Goal: Information Seeking & Learning: Compare options

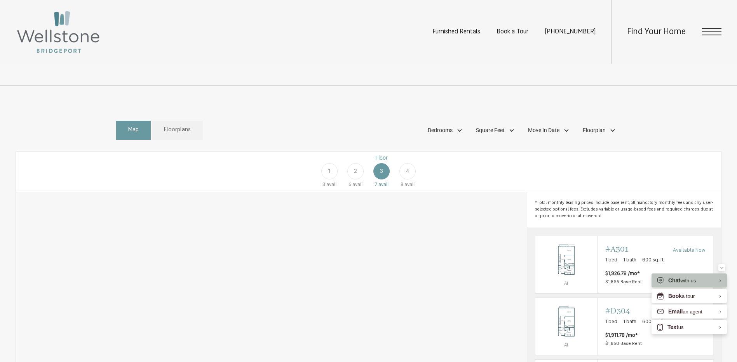
scroll to position [411, 0]
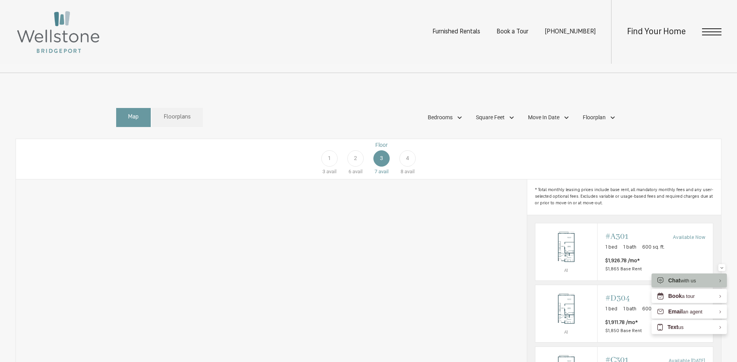
click at [408, 162] on span "4" at bounding box center [407, 158] width 3 height 8
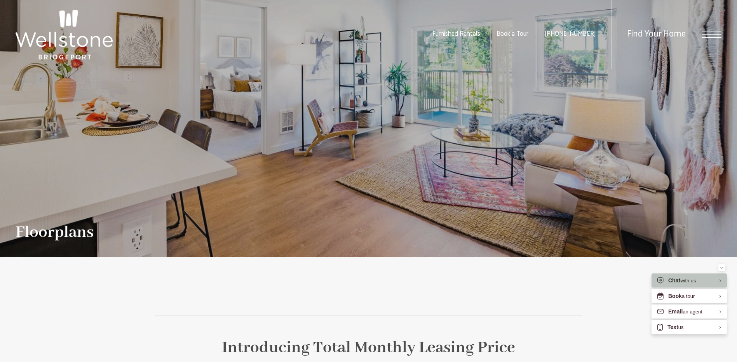
scroll to position [0, 0]
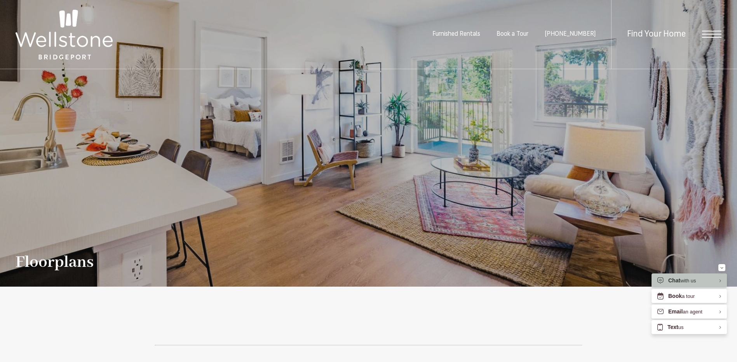
drag, startPoint x: 81, startPoint y: 39, endPoint x: 87, endPoint y: 45, distance: 8.2
click at [80, 39] on img at bounding box center [64, 35] width 97 height 50
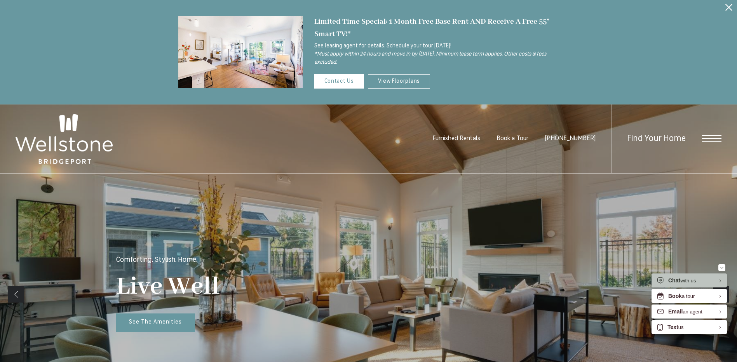
click at [708, 137] on span "Open Menu" at bounding box center [711, 138] width 19 height 7
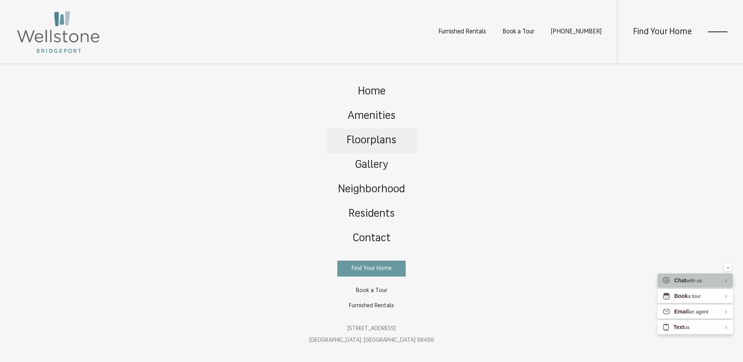
click at [376, 137] on span "Floorplans" at bounding box center [371, 140] width 50 height 11
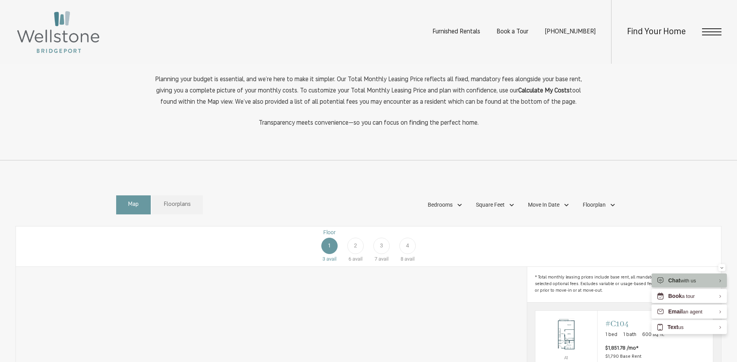
scroll to position [350, 0]
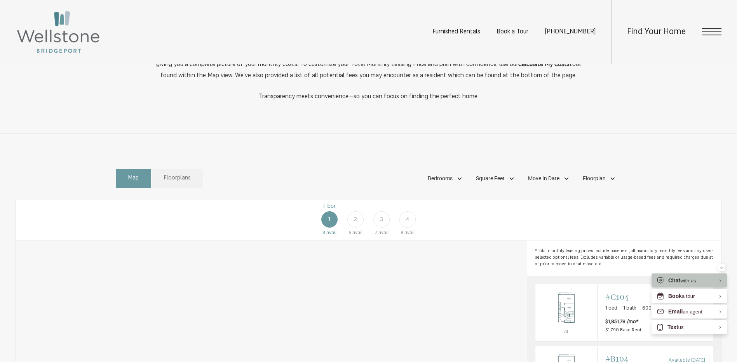
click at [174, 183] on span "Floorplans" at bounding box center [177, 178] width 27 height 9
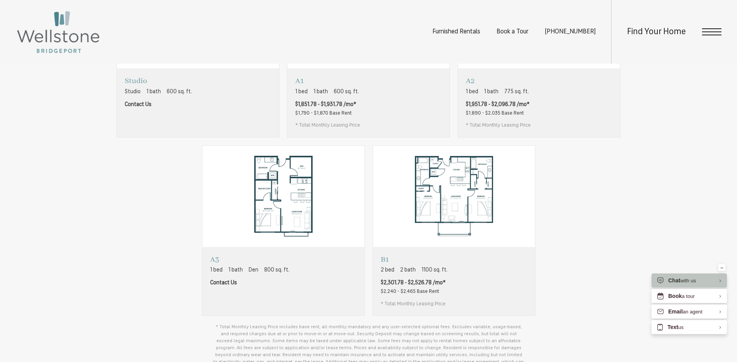
scroll to position [505, 0]
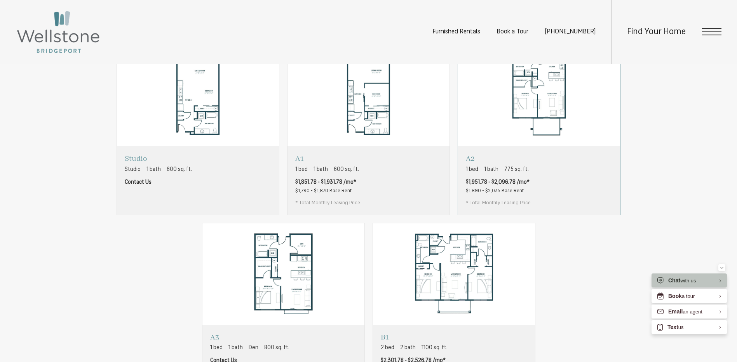
click at [562, 174] on div "A2 1 bed 1 bath 775 sq. ft. $1,951.78 - $2,096.78 /mo* $1,890 - $2,035 Base Ren…" at bounding box center [539, 180] width 162 height 68
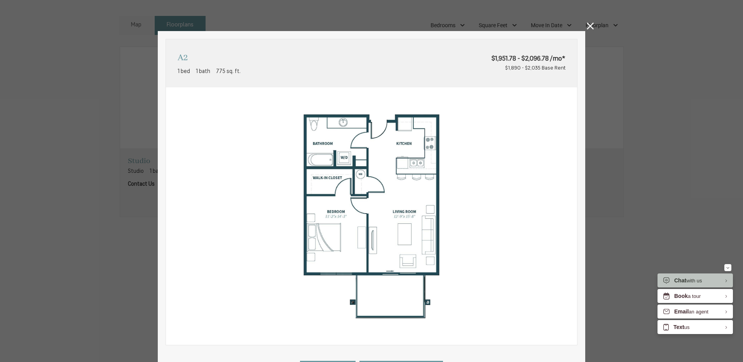
scroll to position [149, 0]
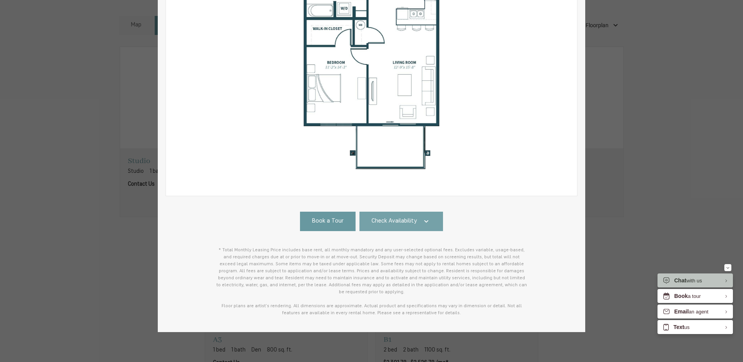
click at [399, 216] on link "Check Availability" at bounding box center [401, 221] width 84 height 19
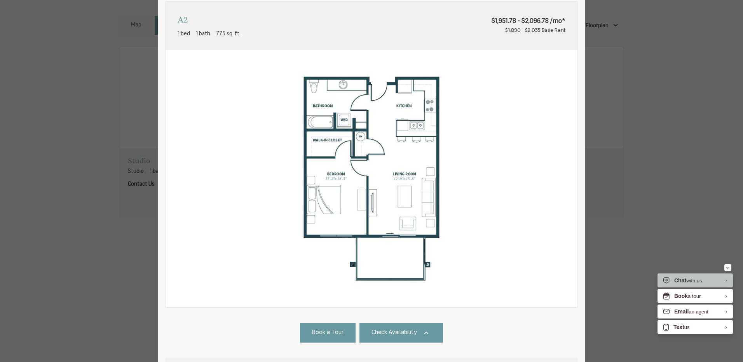
scroll to position [0, 0]
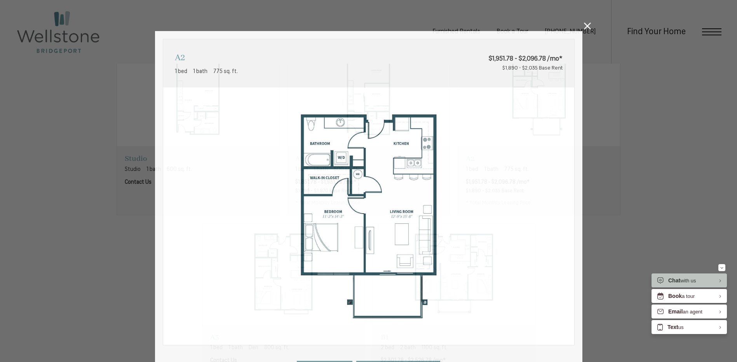
click at [589, 22] on div "A2 1 bed 1 bath 775 sq. ft. $1,951.78 - $2,096.78 /mo* $1,890 - $2,035 Base Ren…" at bounding box center [368, 181] width 737 height 362
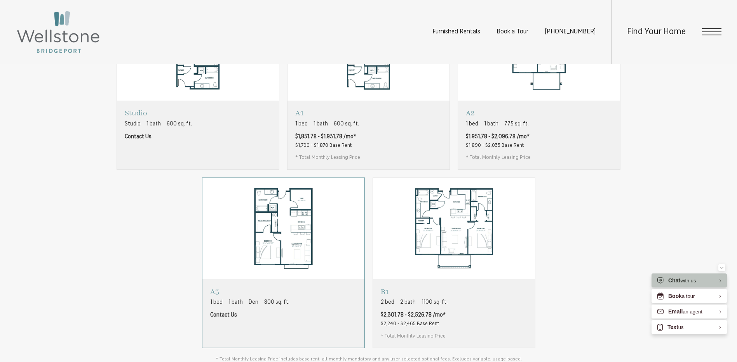
scroll to position [621, 0]
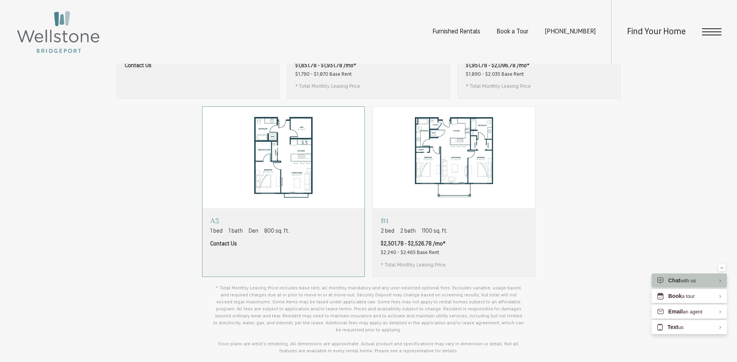
click at [309, 260] on div "A3 1 bed 1 bath Den 800 sq. ft. Contact Us" at bounding box center [283, 242] width 162 height 68
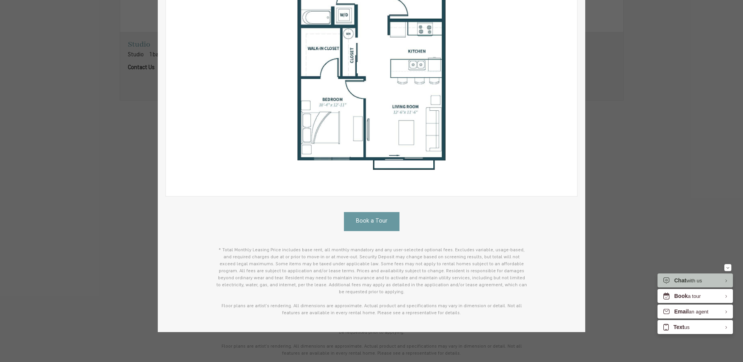
scroll to position [0, 0]
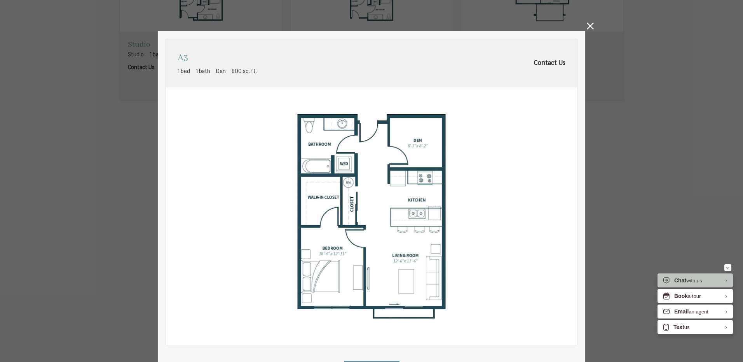
click at [587, 25] on icon at bounding box center [590, 26] width 7 height 7
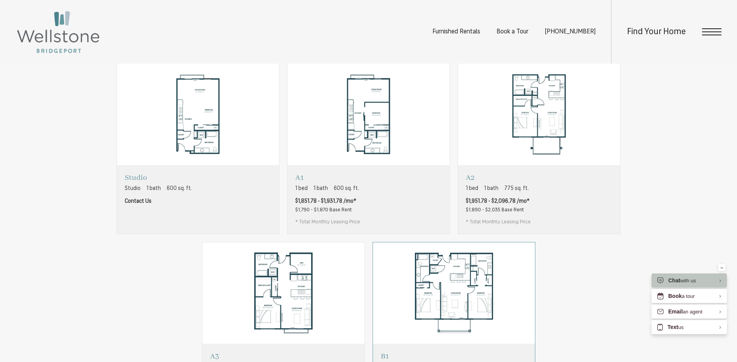
scroll to position [505, 0]
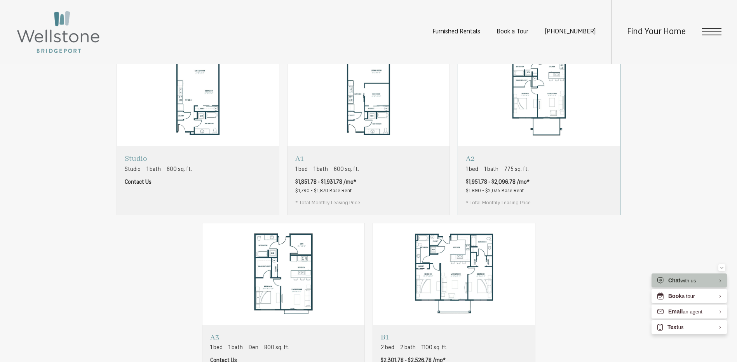
click at [544, 203] on div "A2 1 bed 1 bath 775 sq. ft. $1,951.78 - $2,096.78 /mo* $1,890 - $2,035 Base Ren…" at bounding box center [539, 180] width 162 height 68
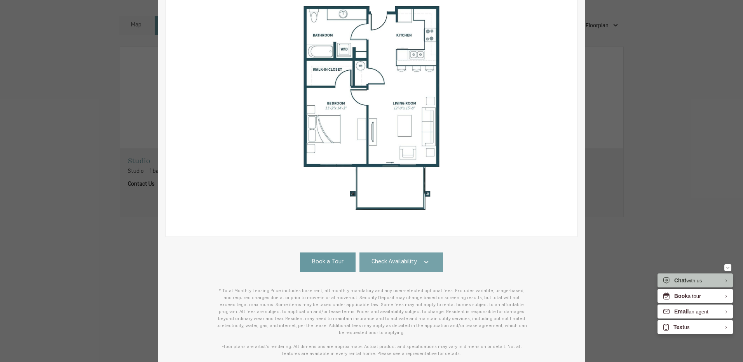
scroll to position [117, 0]
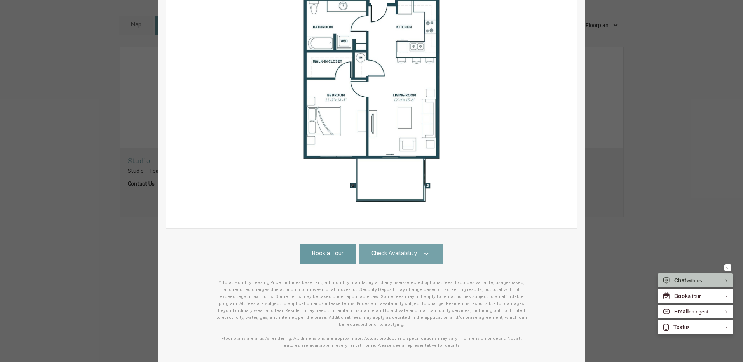
click at [400, 261] on link "Check Availability" at bounding box center [401, 253] width 84 height 19
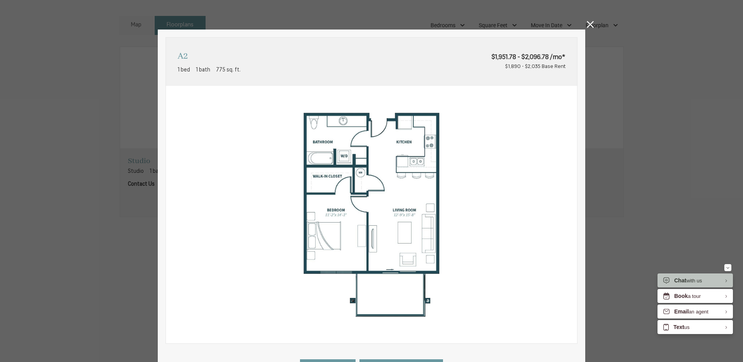
scroll to position [0, 0]
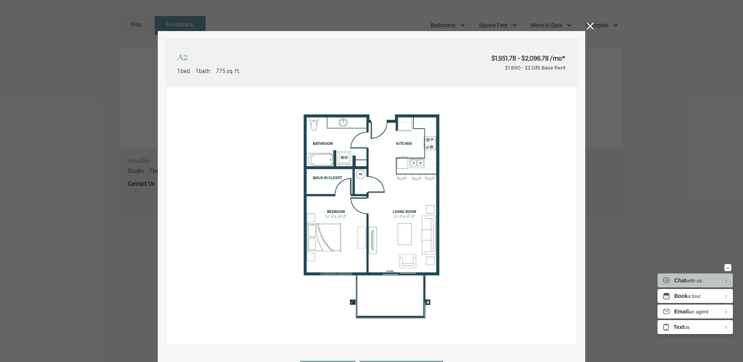
click at [587, 26] on icon at bounding box center [590, 26] width 7 height 7
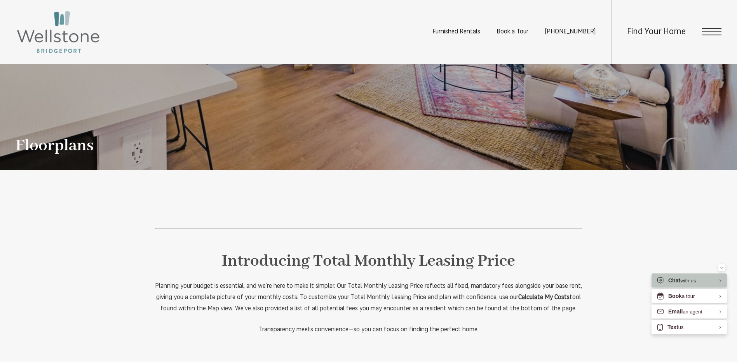
scroll to position [233, 0]
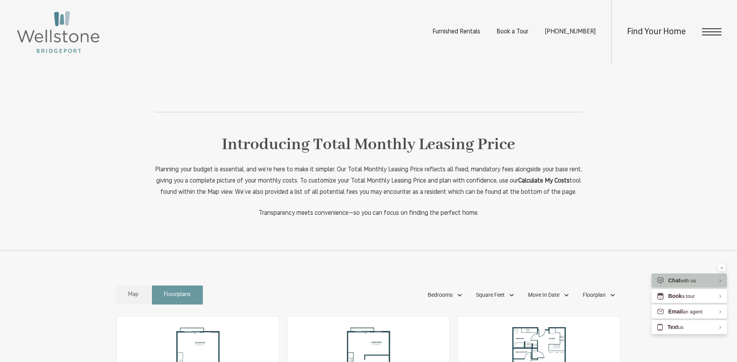
click at [147, 301] on link "Map" at bounding box center [133, 294] width 35 height 19
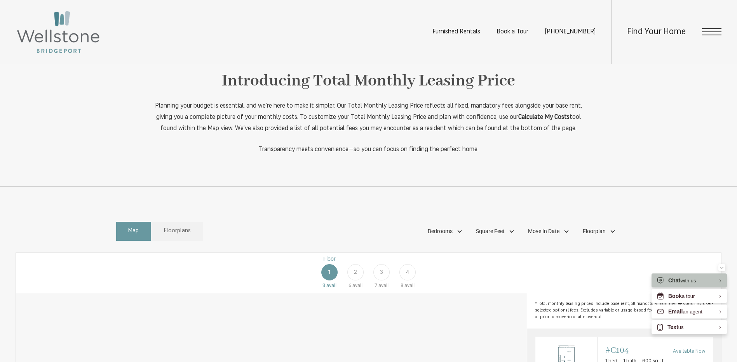
scroll to position [505, 0]
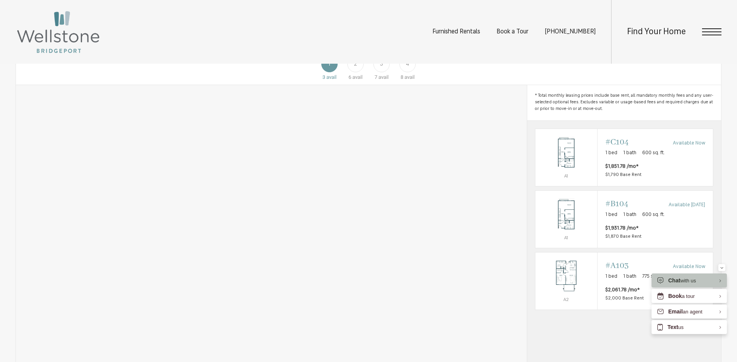
click at [386, 70] on div "3" at bounding box center [381, 64] width 16 height 16
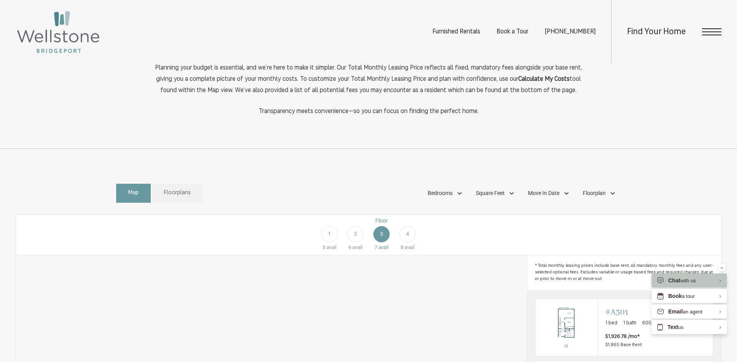
scroll to position [355, 0]
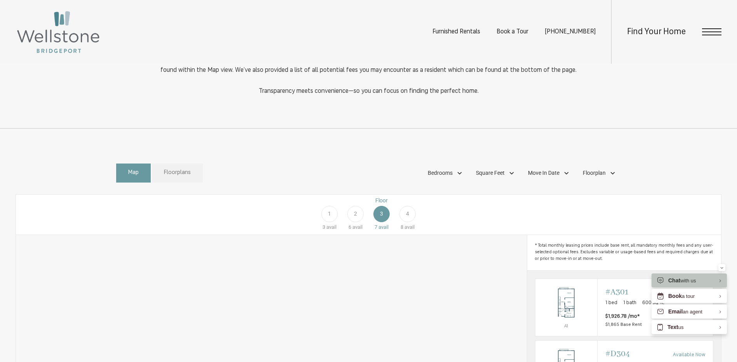
click at [182, 183] on link "Floorplans" at bounding box center [177, 173] width 51 height 19
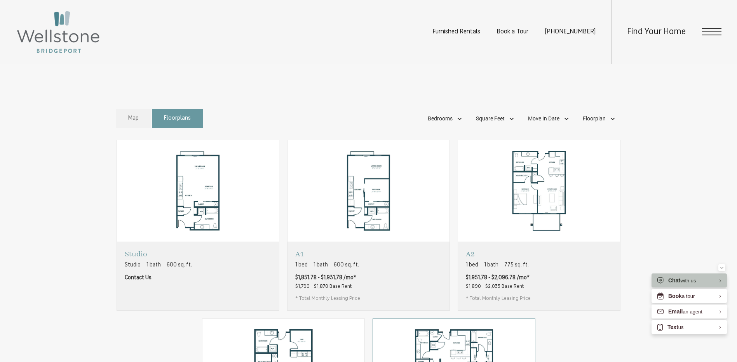
scroll to position [472, 0]
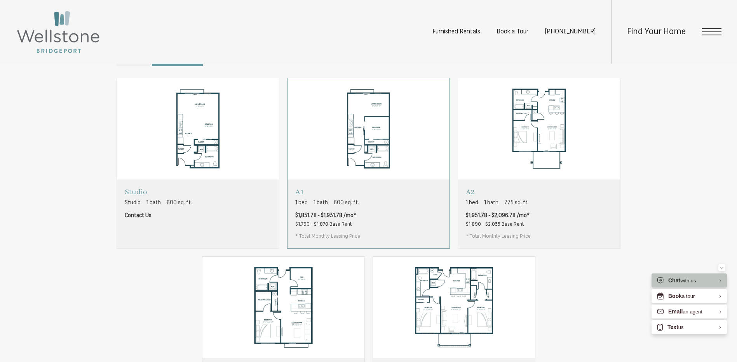
click at [390, 216] on div "A1 1 bed 1 bath 600 sq. ft. $1,851.78 - $1,931.78 /mo* $1,790 - $1,870 Base Ren…" at bounding box center [368, 213] width 162 height 68
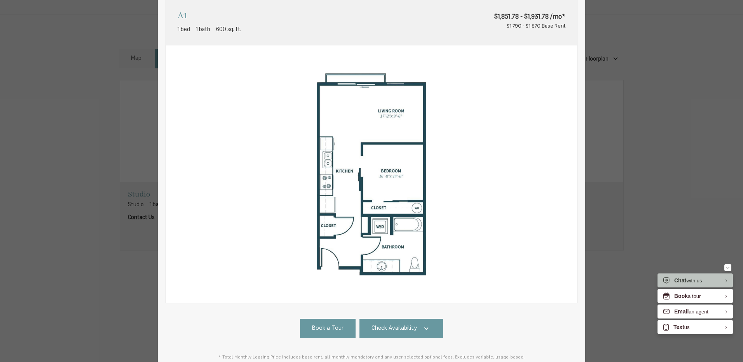
scroll to position [149, 0]
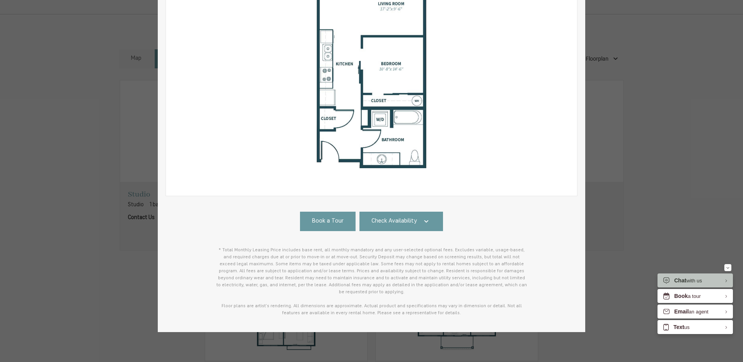
click at [402, 203] on div "A1 1 bed 1 bath 600 sq. ft. $1,851.78 - $1,931.78 /mo* $1,790 - $1,870 Base Ren…" at bounding box center [371, 107] width 412 height 435
click at [400, 217] on span "Check Availability" at bounding box center [393, 221] width 45 height 9
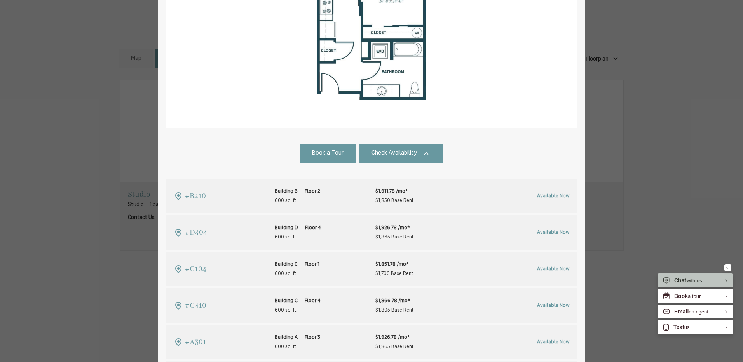
scroll to position [209, 0]
